Goal: Find specific page/section: Find specific page/section

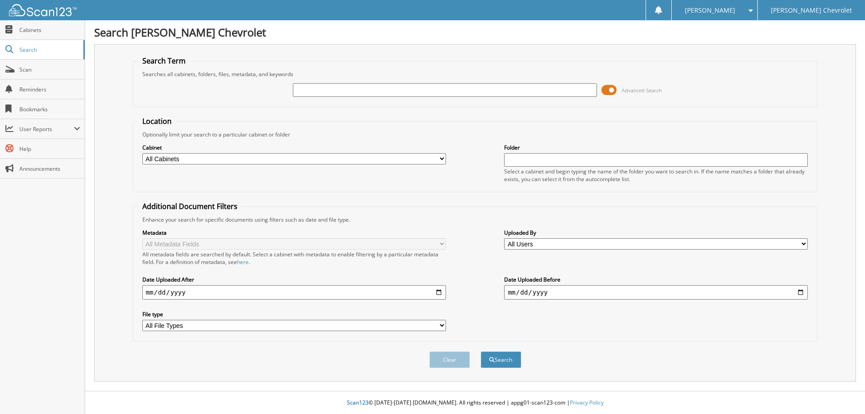
click at [462, 86] on input "text" at bounding box center [445, 90] width 304 height 14
type input "116796"
click at [496, 358] on button "Search" at bounding box center [500, 359] width 41 height 17
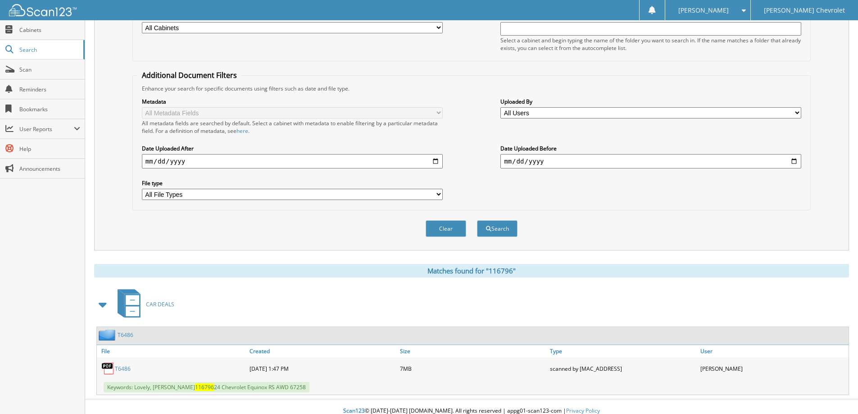
scroll to position [140, 0]
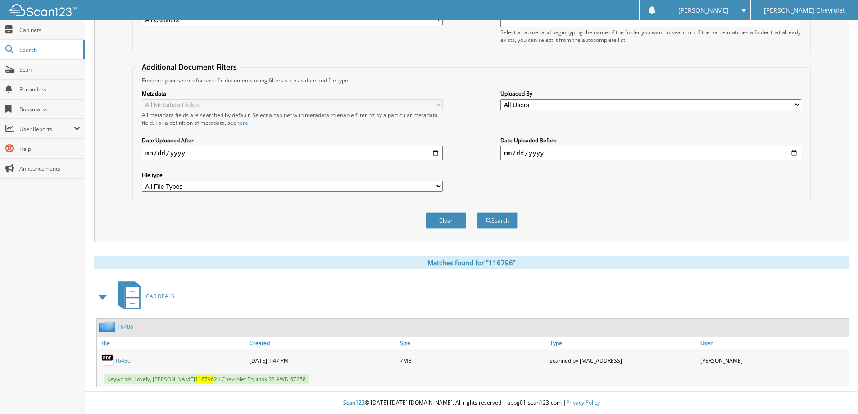
click at [127, 361] on link "T6486" at bounding box center [123, 361] width 16 height 8
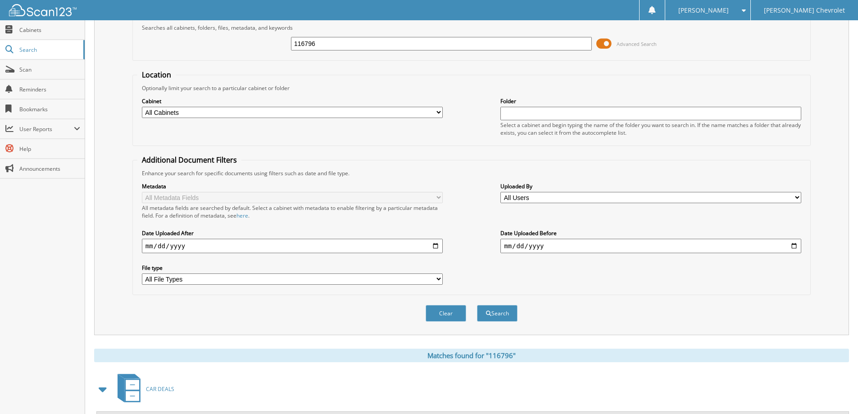
scroll to position [0, 0]
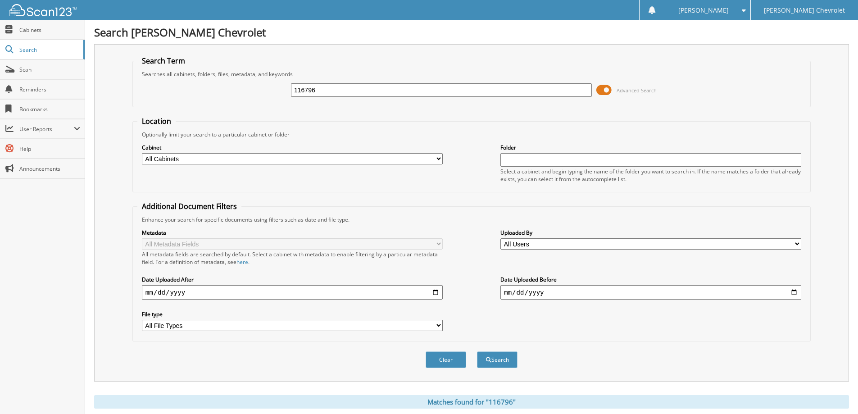
drag, startPoint x: 360, startPoint y: 89, endPoint x: 254, endPoint y: 89, distance: 105.4
click at [254, 89] on div "116796 Advanced Search" at bounding box center [471, 90] width 668 height 24
type input "400446"
click at [511, 359] on button "Search" at bounding box center [497, 359] width 41 height 17
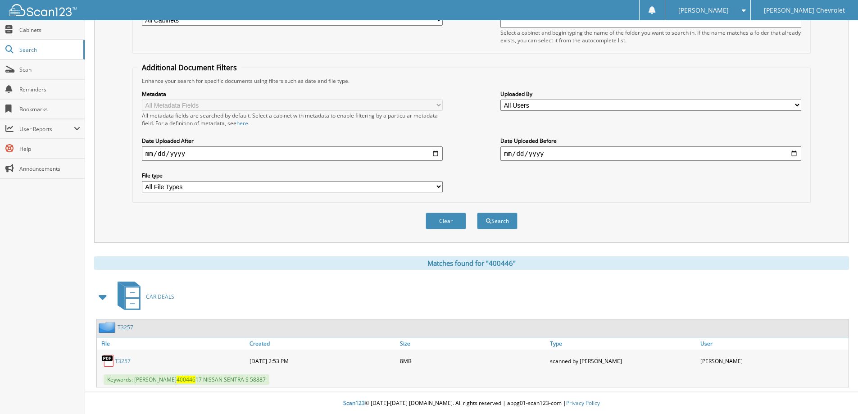
scroll to position [140, 0]
click at [129, 358] on link "T3257" at bounding box center [123, 361] width 16 height 8
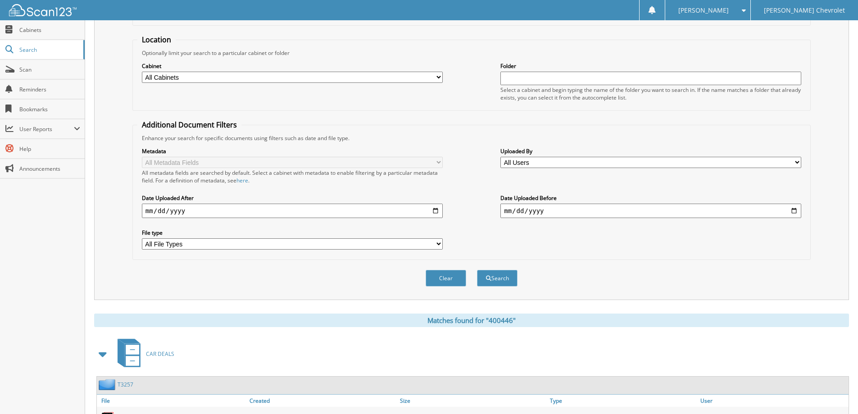
scroll to position [0, 0]
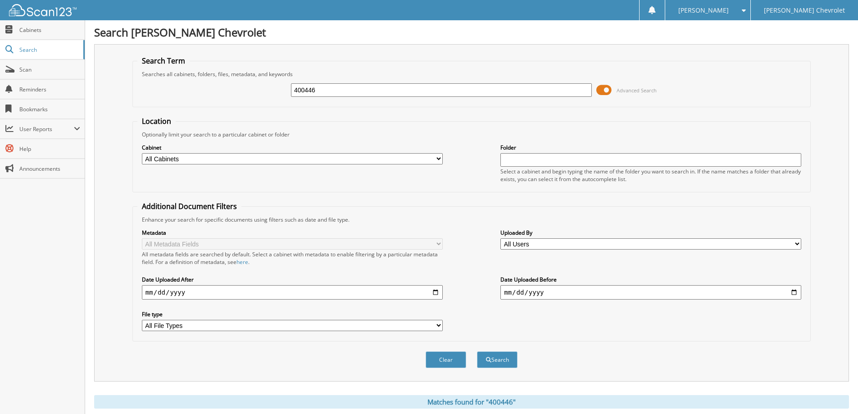
drag, startPoint x: 366, startPoint y: 89, endPoint x: 271, endPoint y: 97, distance: 95.3
click at [271, 97] on div "400446 Advanced Search" at bounding box center [471, 90] width 668 height 24
type input "143681"
click at [477, 351] on button "Search" at bounding box center [497, 359] width 41 height 17
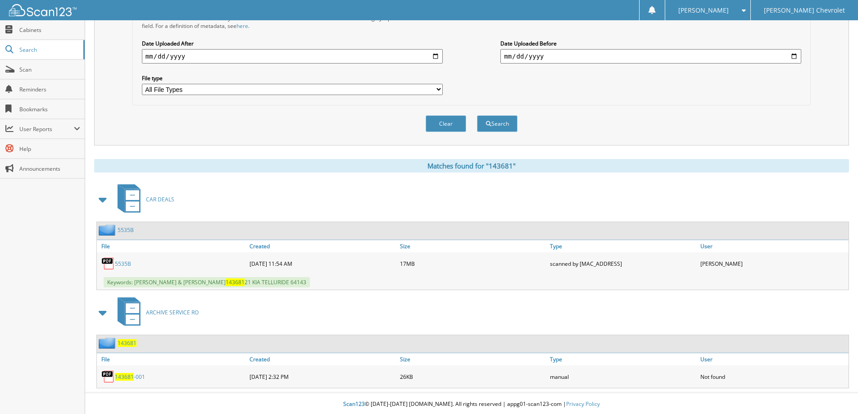
scroll to position [238, 0]
click at [125, 262] on link "5535B" at bounding box center [123, 262] width 16 height 8
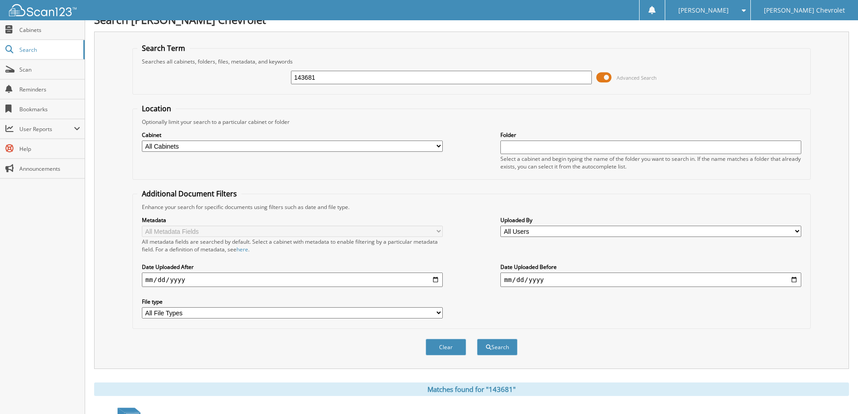
scroll to position [0, 0]
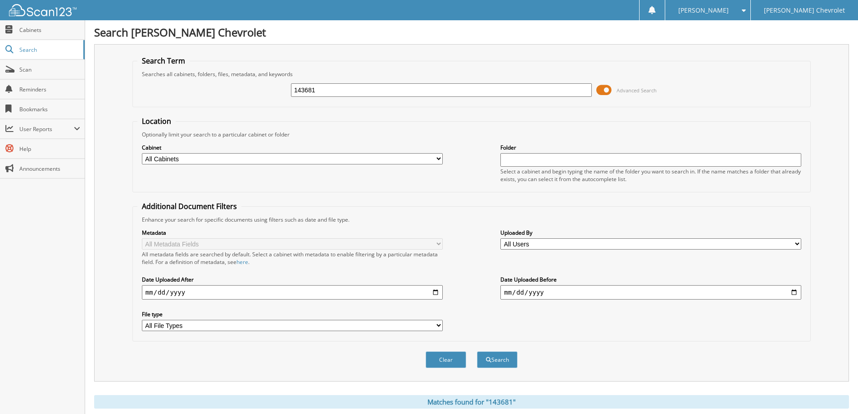
drag, startPoint x: 332, startPoint y: 91, endPoint x: 218, endPoint y: 77, distance: 115.1
click at [218, 77] on fieldset "Search Term Searches all cabinets, folders, files, metadata, and keywords 14368…" at bounding box center [471, 81] width 678 height 51
type input "134280"
click at [504, 357] on button "Search" at bounding box center [497, 359] width 41 height 17
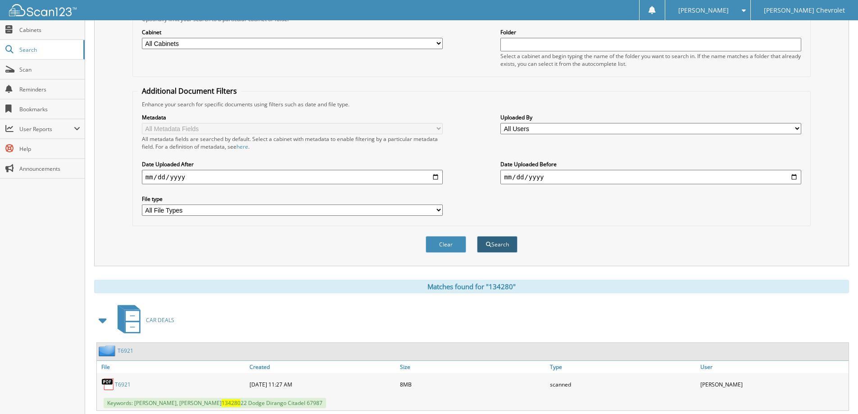
scroll to position [140, 0]
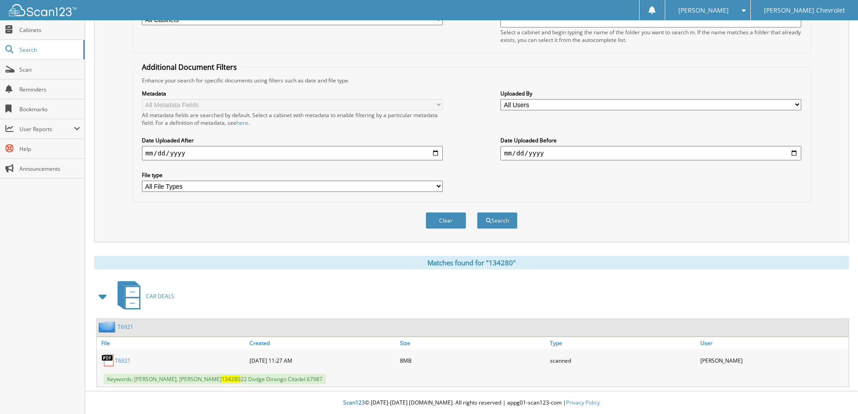
click at [120, 361] on link "T6921" at bounding box center [123, 361] width 16 height 8
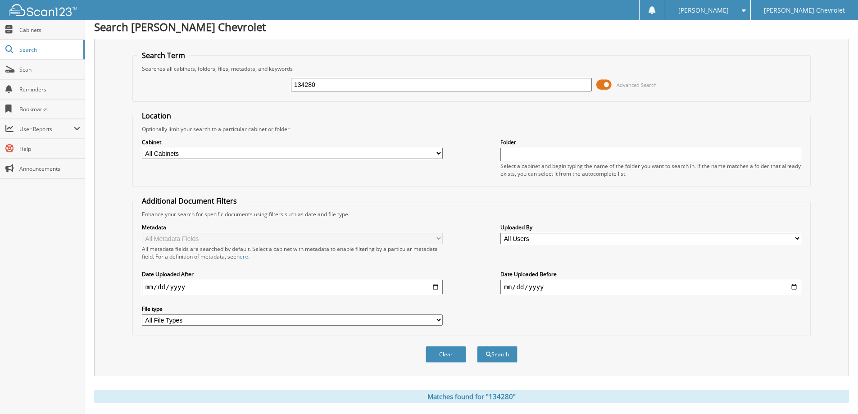
scroll to position [0, 0]
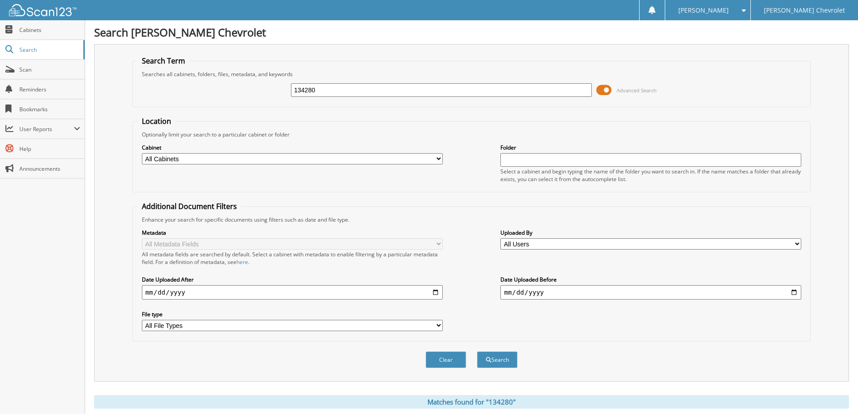
click at [340, 69] on fieldset "Search Term Searches all cabinets, folders, files, metadata, and keywords 13428…" at bounding box center [471, 81] width 678 height 51
drag, startPoint x: 341, startPoint y: 85, endPoint x: 272, endPoint y: 98, distance: 70.7
click at [272, 98] on div "134280 Advanced Search" at bounding box center [471, 90] width 668 height 24
type input "198279"
click at [477, 351] on button "Search" at bounding box center [497, 359] width 41 height 17
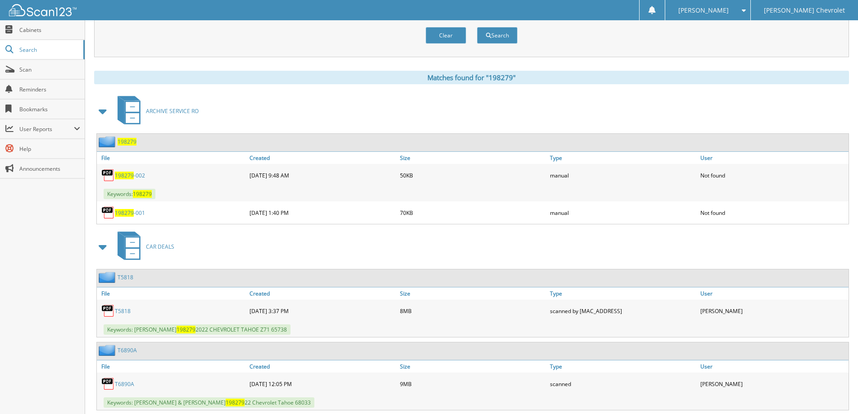
scroll to position [348, 0]
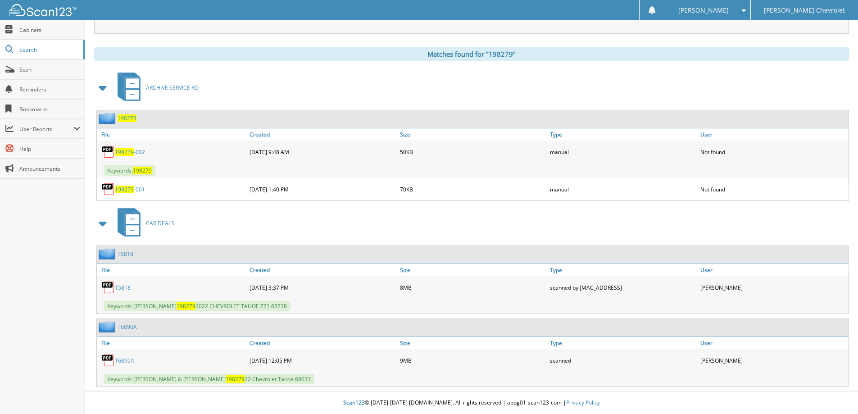
click at [121, 285] on link "T5818" at bounding box center [123, 288] width 16 height 8
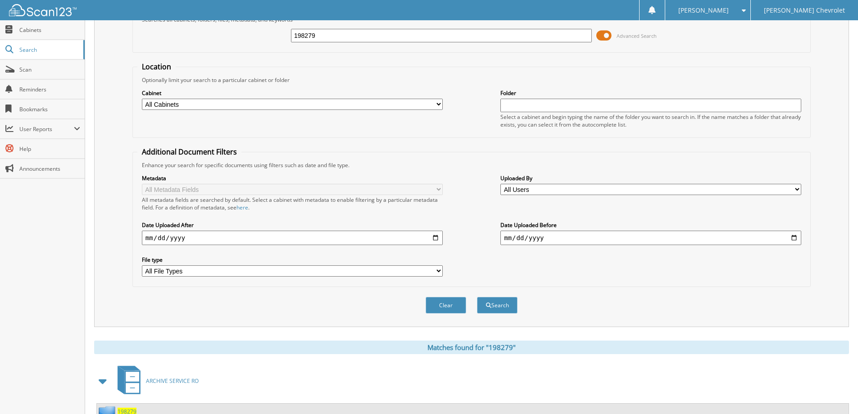
scroll to position [0, 0]
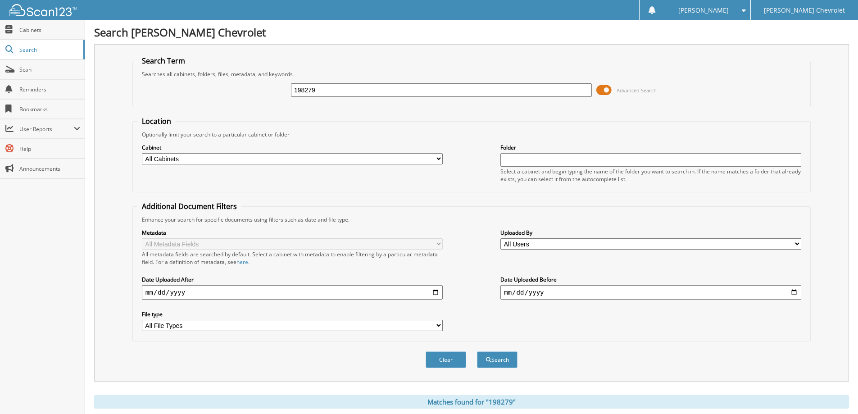
drag, startPoint x: 362, startPoint y: 91, endPoint x: 194, endPoint y: 88, distance: 168.4
click at [194, 88] on div "198279 Advanced Search" at bounding box center [471, 90] width 668 height 24
type input "294795"
click at [477, 351] on button "Search" at bounding box center [497, 359] width 41 height 17
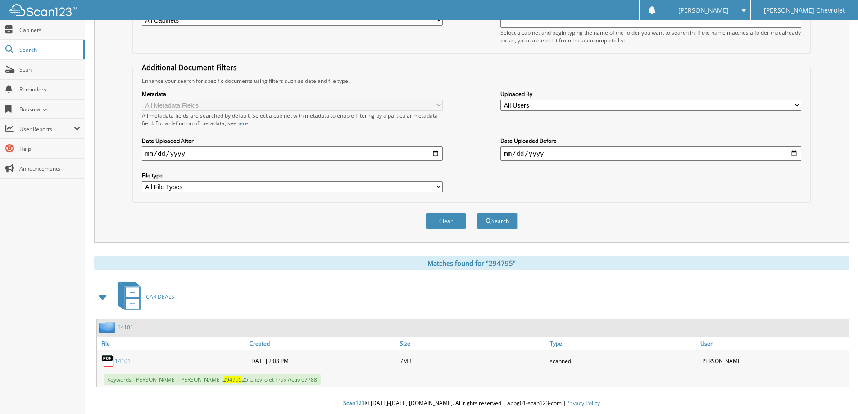
scroll to position [140, 0]
click at [122, 360] on link "14101" at bounding box center [123, 361] width 16 height 8
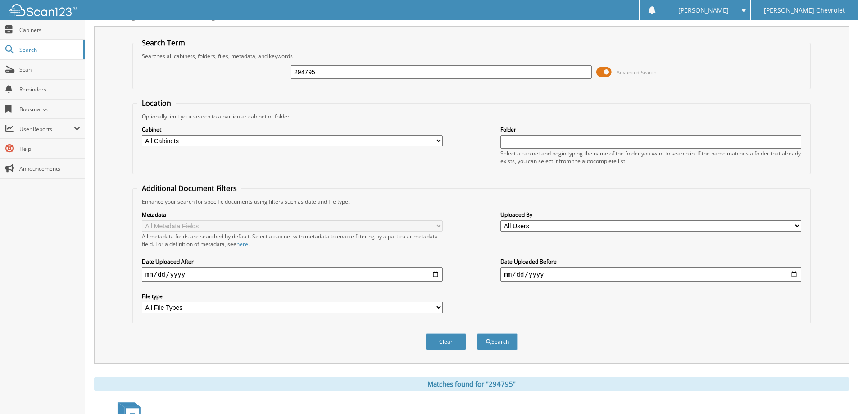
scroll to position [0, 0]
